Goal: Browse casually

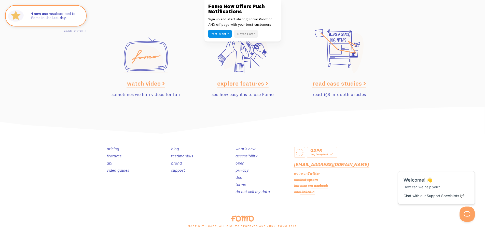
scroll to position [2553, 0]
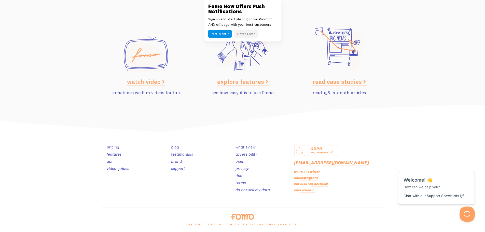
drag, startPoint x: 262, startPoint y: 224, endPoint x: 300, endPoint y: 226, distance: 38.0
click at [300, 226] on div "made with care, all rights reserved and junk, Fomo 2025" at bounding box center [242, 226] width 290 height 12
click at [231, 225] on div "made with care, all rights reserved and junk, Fomo 2025" at bounding box center [242, 226] width 290 height 12
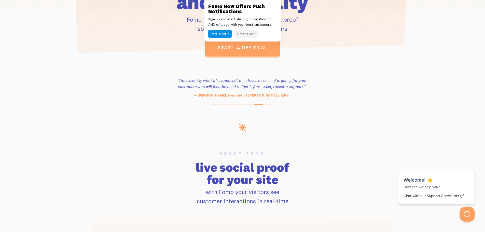
scroll to position [0, 0]
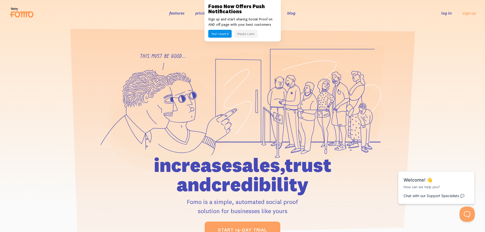
click at [253, 33] on button "Maybe Later" at bounding box center [245, 34] width 23 height 8
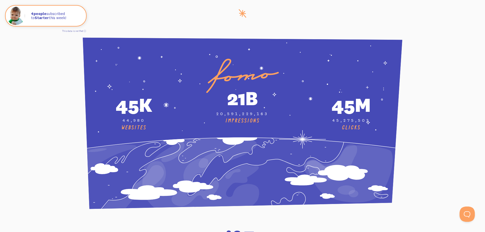
scroll to position [1705, 0]
